Goal: Task Accomplishment & Management: Manage account settings

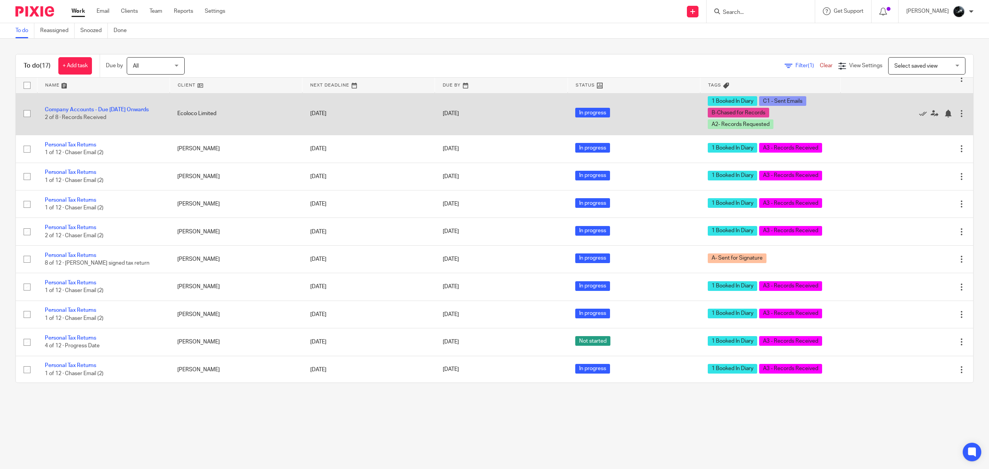
scroll to position [154, 0]
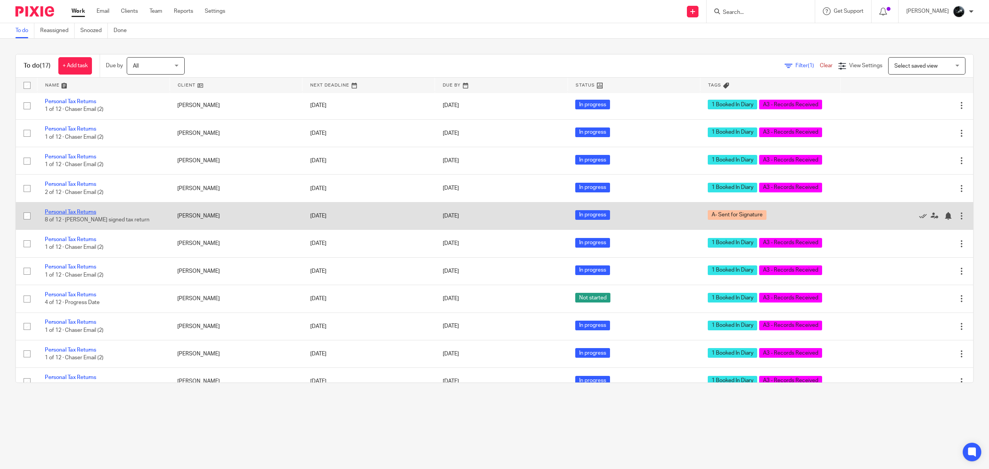
click at [79, 215] on link "Personal Tax Returns" at bounding box center [70, 211] width 51 height 5
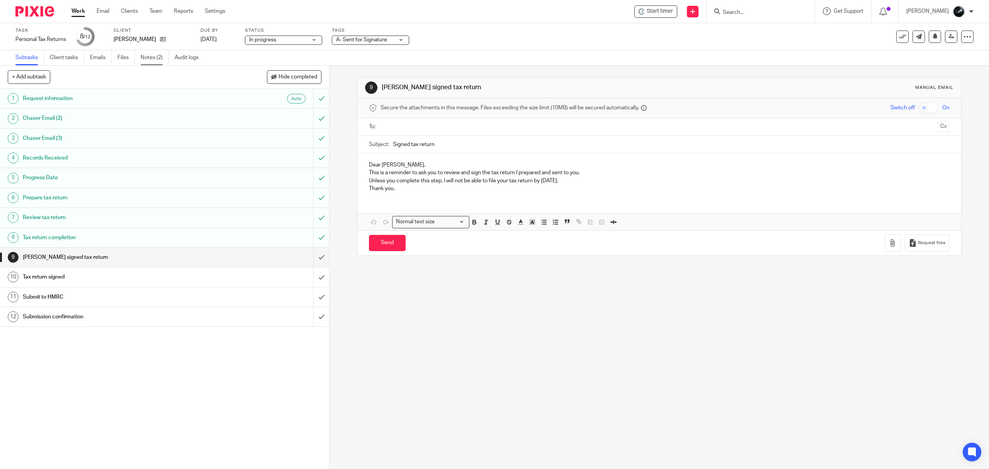
click at [156, 54] on link "Notes (2)" at bounding box center [155, 57] width 28 height 15
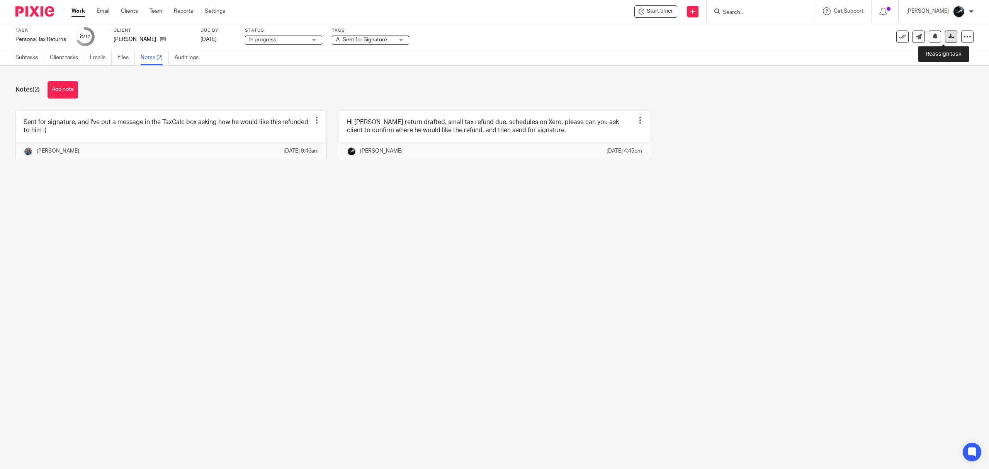
click at [944, 32] on link at bounding box center [950, 37] width 12 height 12
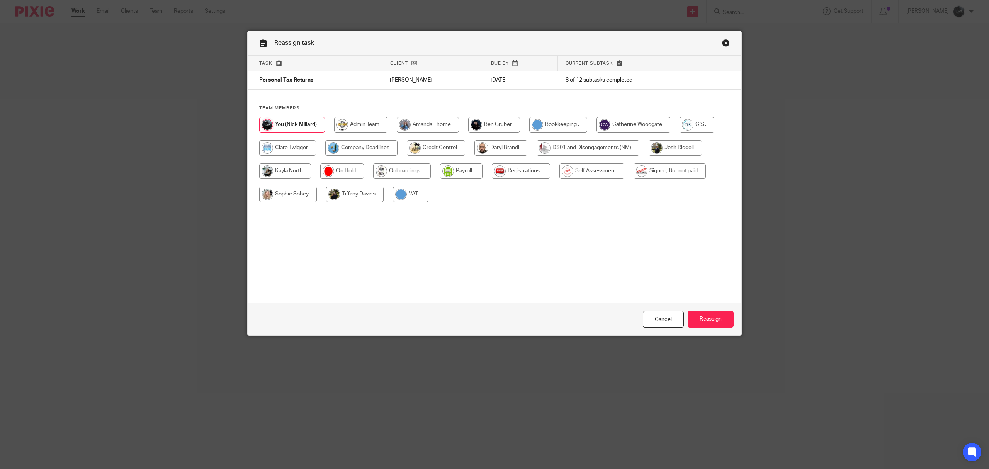
click at [616, 168] on input "radio" at bounding box center [591, 170] width 65 height 15
radio input "true"
click at [708, 313] on input "Reassign" at bounding box center [710, 319] width 46 height 17
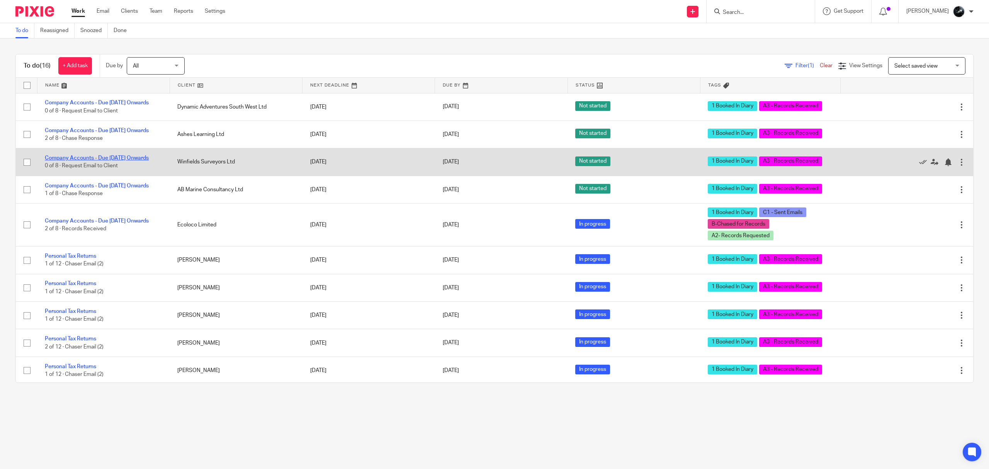
click at [127, 161] on link "Company Accounts - Due [DATE] Onwards" at bounding box center [97, 157] width 104 height 5
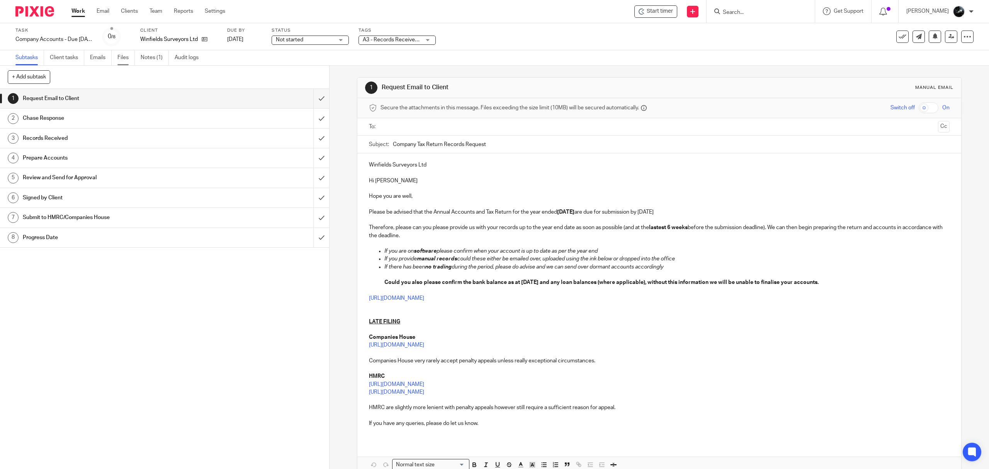
click at [124, 59] on link "Files" at bounding box center [125, 57] width 17 height 15
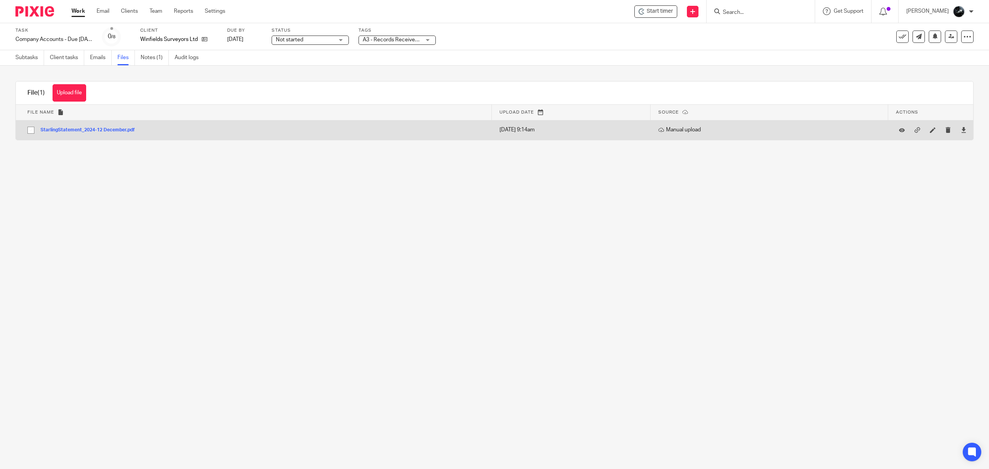
click at [117, 127] on button "StarlingStatement_2024-12 December.pdf" at bounding box center [91, 129] width 100 height 5
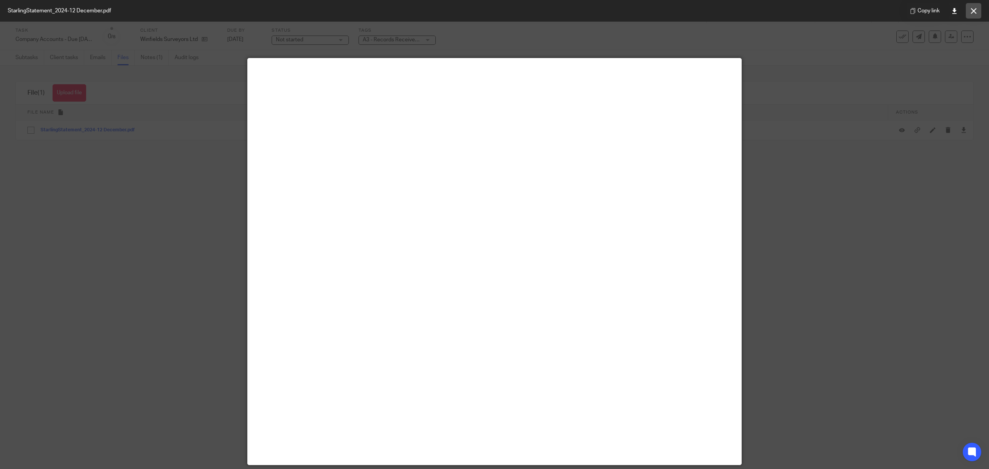
click at [972, 8] on icon at bounding box center [973, 11] width 6 height 6
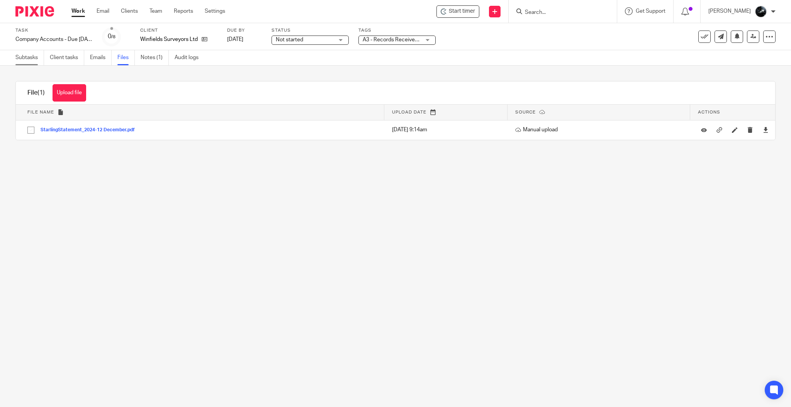
click at [17, 60] on link "Subtasks" at bounding box center [29, 57] width 29 height 15
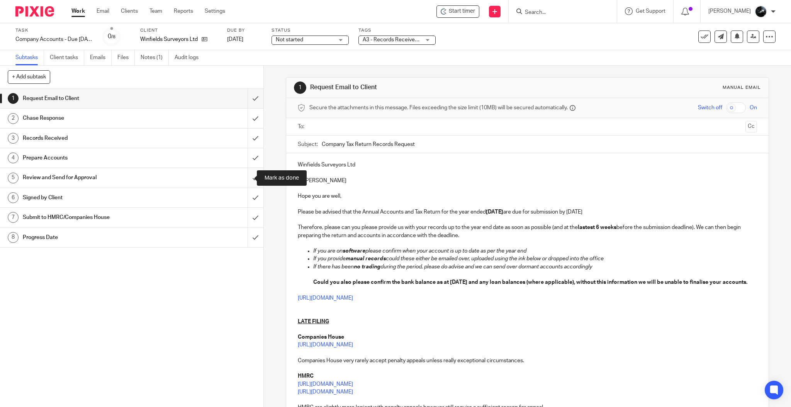
click at [249, 178] on input "submit" at bounding box center [131, 177] width 263 height 19
click at [250, 160] on input "submit" at bounding box center [131, 157] width 263 height 19
click at [242, 131] on input "submit" at bounding box center [131, 138] width 263 height 19
click at [250, 114] on input "submit" at bounding box center [131, 118] width 263 height 19
click at [246, 93] on input "submit" at bounding box center [131, 98] width 263 height 19
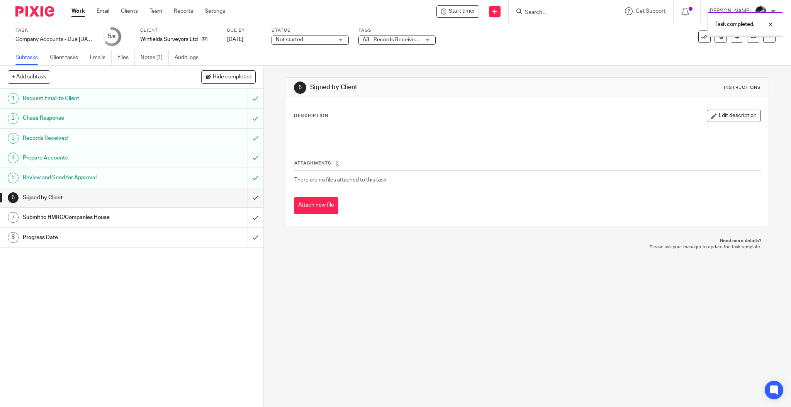
drag, startPoint x: 0, startPoint y: 0, endPoint x: 423, endPoint y: 35, distance: 424.3
click at [422, 34] on body "Work Email Clients Team Reports Settings Work Email Clients Team Reports Settin…" at bounding box center [395, 203] width 791 height 407
click at [418, 40] on span "A3 - Records Received + 1" at bounding box center [395, 39] width 64 height 5
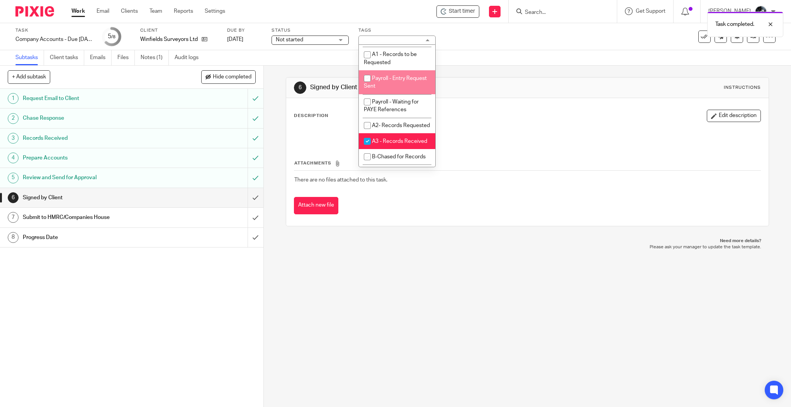
scroll to position [257, 0]
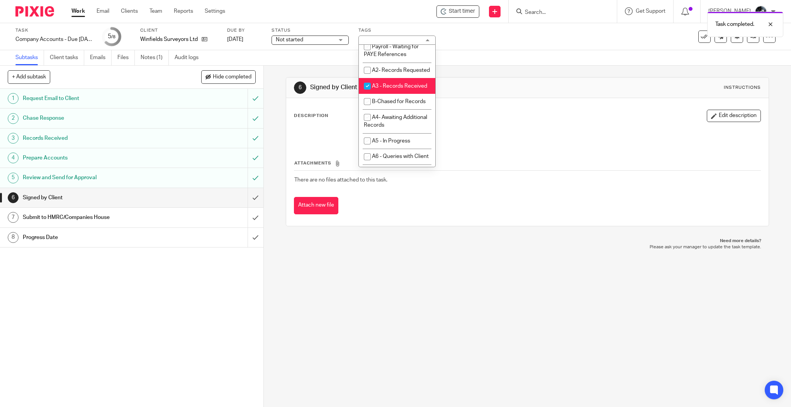
click at [400, 94] on li "A3 - Records Received" at bounding box center [397, 86] width 76 height 16
checkbox input "false"
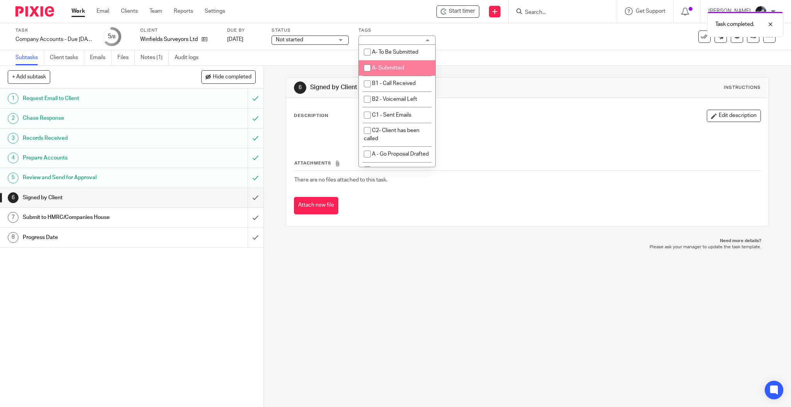
scroll to position [515, 0]
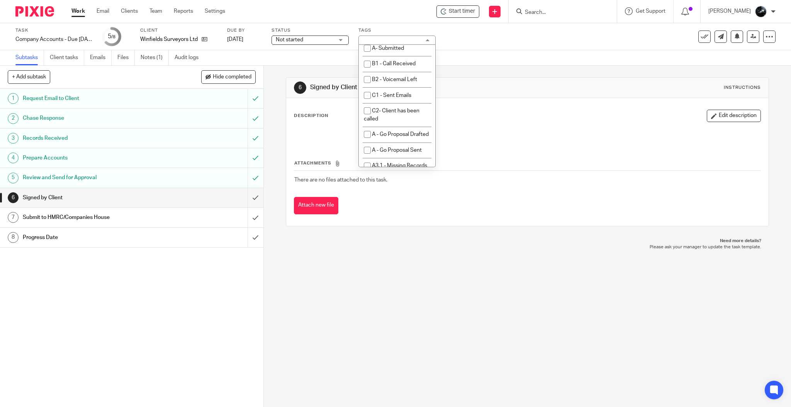
click at [405, 9] on li "A- Sent for Signature" at bounding box center [397, 1] width 76 height 16
checkbox input "true"
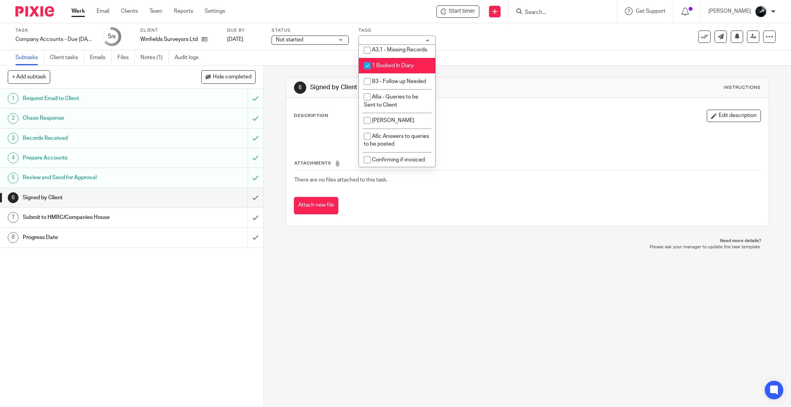
scroll to position [669, 0]
drag, startPoint x: 404, startPoint y: 118, endPoint x: 409, endPoint y: 120, distance: 4.7
click at [404, 30] on span "1 Booked In Diary" at bounding box center [393, 26] width 42 height 5
checkbox input "false"
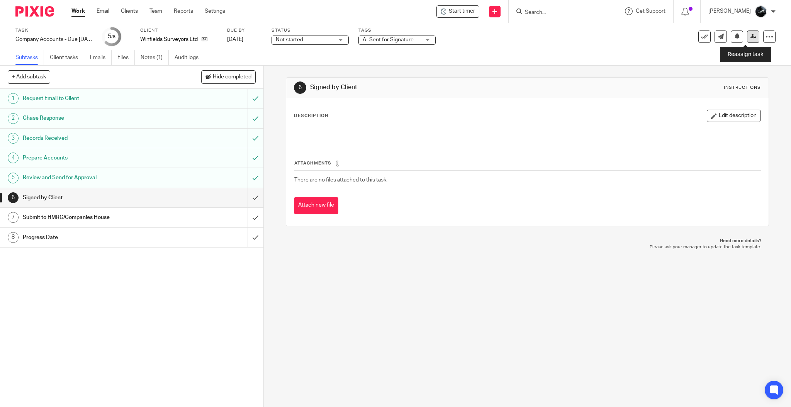
click at [747, 32] on link at bounding box center [753, 37] width 12 height 12
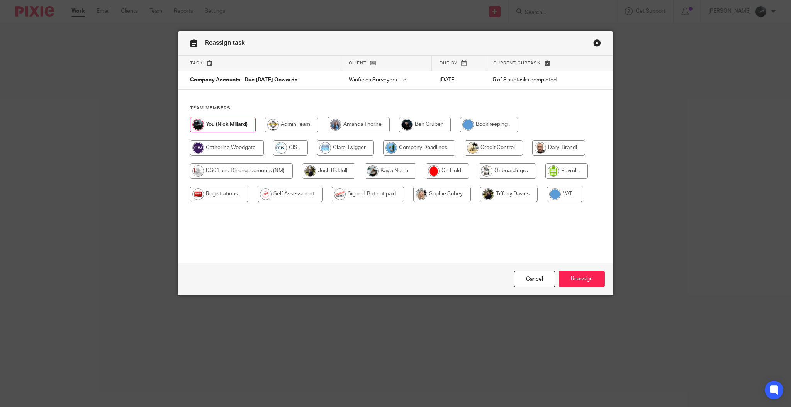
click at [429, 142] on input "radio" at bounding box center [419, 147] width 72 height 15
radio input "true"
click at [574, 283] on input "Reassign" at bounding box center [582, 279] width 46 height 17
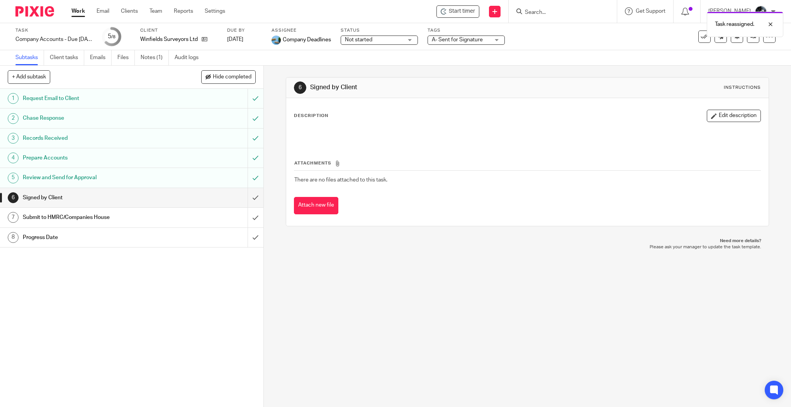
click at [40, 12] on img at bounding box center [34, 11] width 39 height 10
